Goal: Understand process/instructions: Learn how to perform a task or action

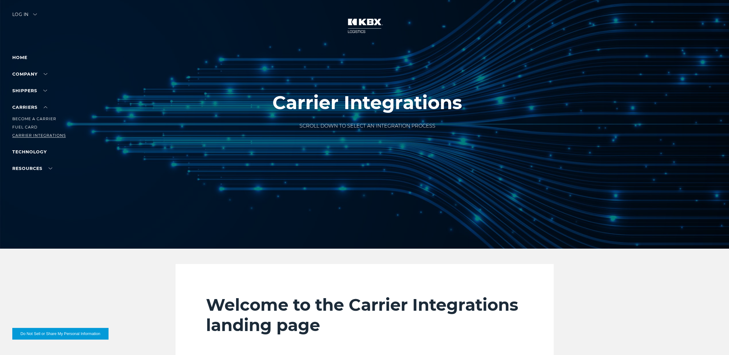
click at [49, 134] on link "Carrier Integrations" at bounding box center [38, 135] width 53 height 5
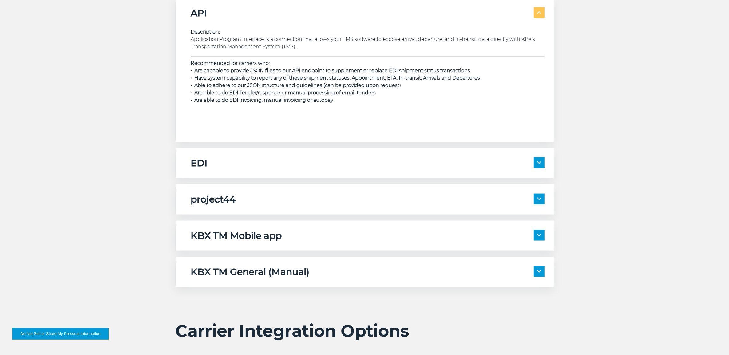
scroll to position [960, 0]
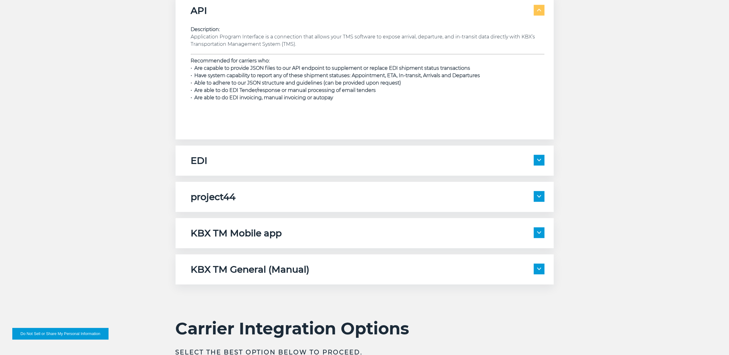
click at [538, 270] on img at bounding box center [539, 269] width 4 height 2
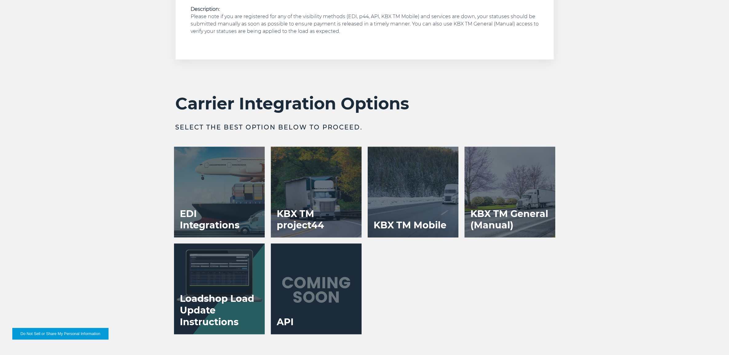
scroll to position [1268, 0]
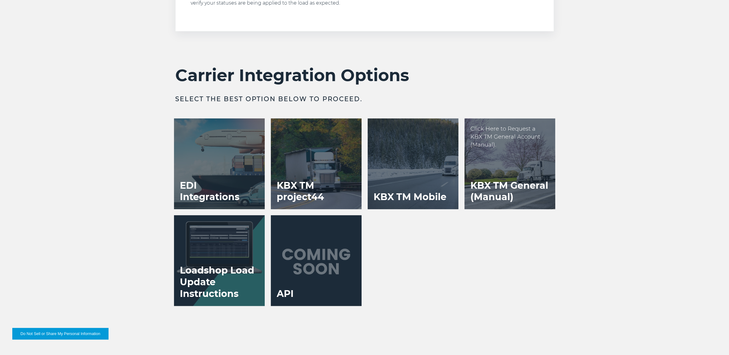
click at [502, 190] on h3 "KBX TM General (Manual)" at bounding box center [509, 192] width 91 height 36
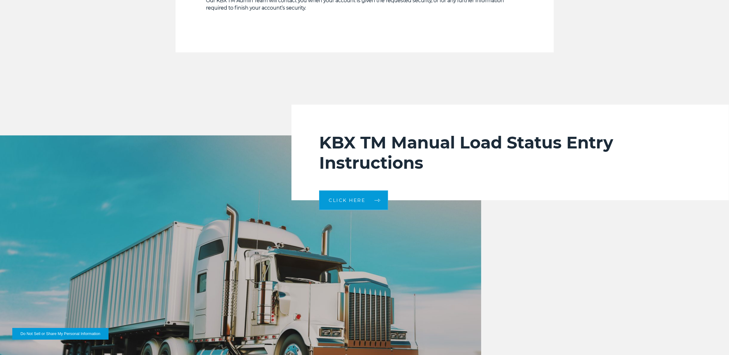
scroll to position [1268, 0]
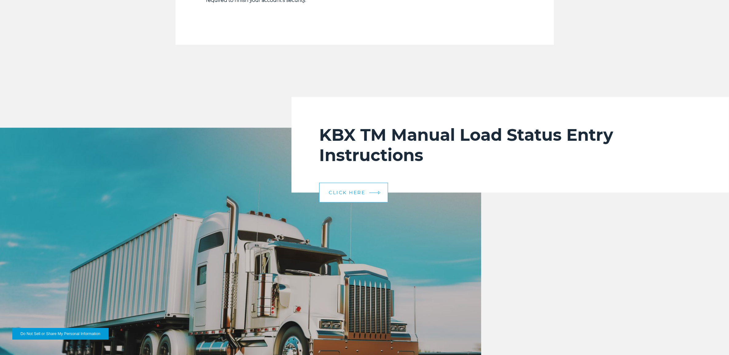
click at [366, 190] on link "CLICK HERE" at bounding box center [353, 193] width 69 height 20
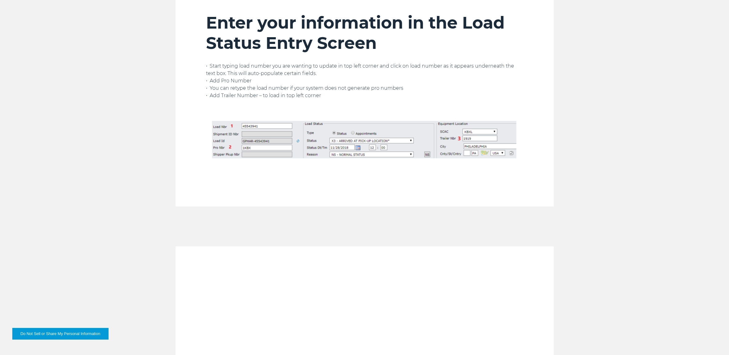
scroll to position [653, 0]
